Goal: Obtain resource: Obtain resource

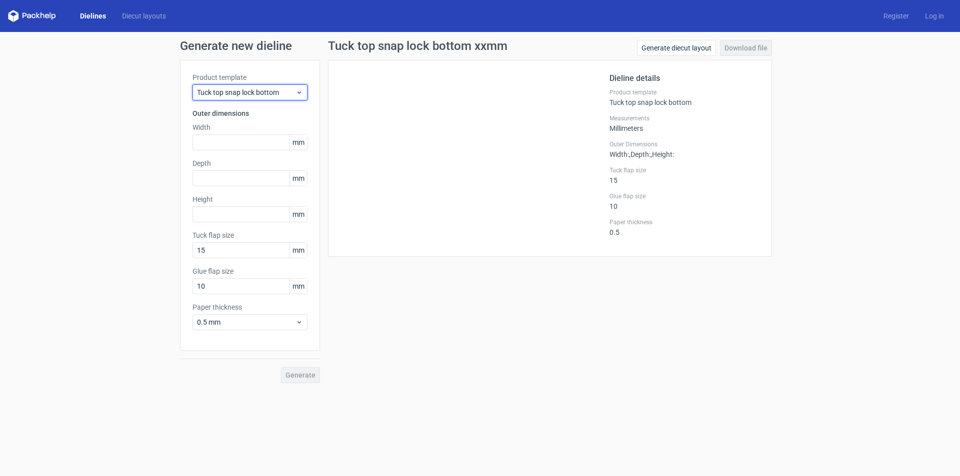
click at [301, 89] on icon at bounding box center [298, 92] width 7 height 8
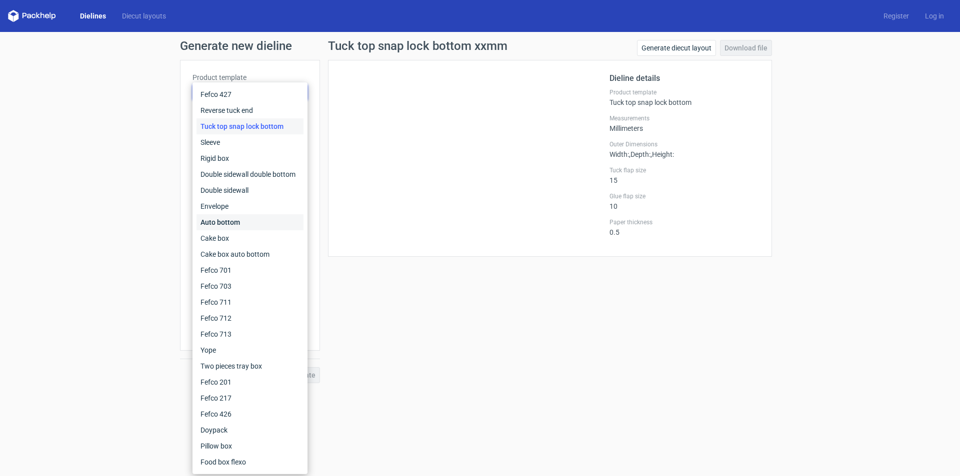
click at [241, 216] on div "Auto bottom" at bounding box center [249, 222] width 107 height 16
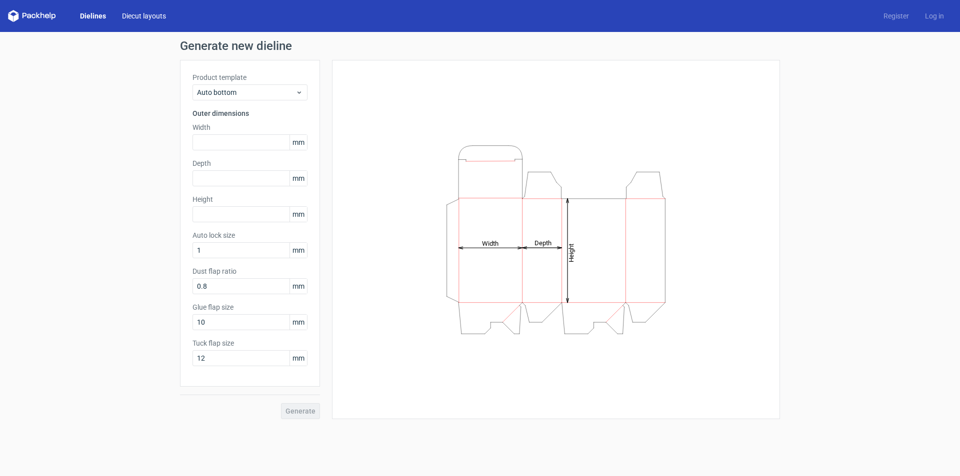
click at [142, 17] on link "Diecut layouts" at bounding box center [144, 16] width 60 height 10
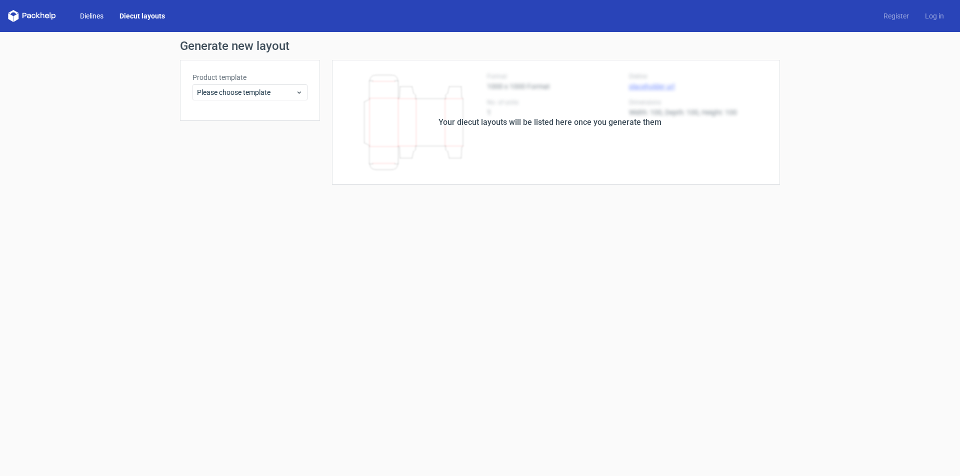
click at [86, 16] on link "Dielines" at bounding box center [91, 16] width 39 height 10
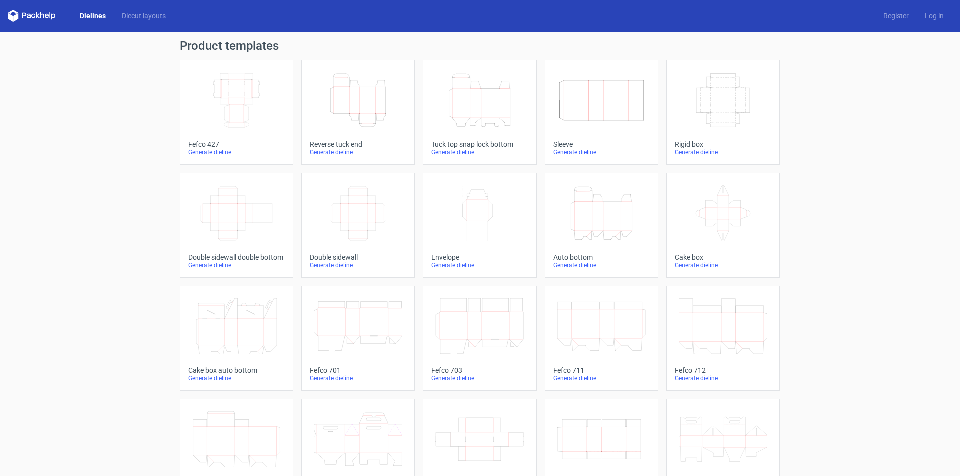
click at [48, 15] on icon at bounding box center [47, 16] width 4 height 4
click at [36, 19] on icon at bounding box center [32, 16] width 48 height 12
click at [244, 111] on icon "Width Depth Height" at bounding box center [236, 100] width 88 height 56
